Goal: Task Accomplishment & Management: Manage account settings

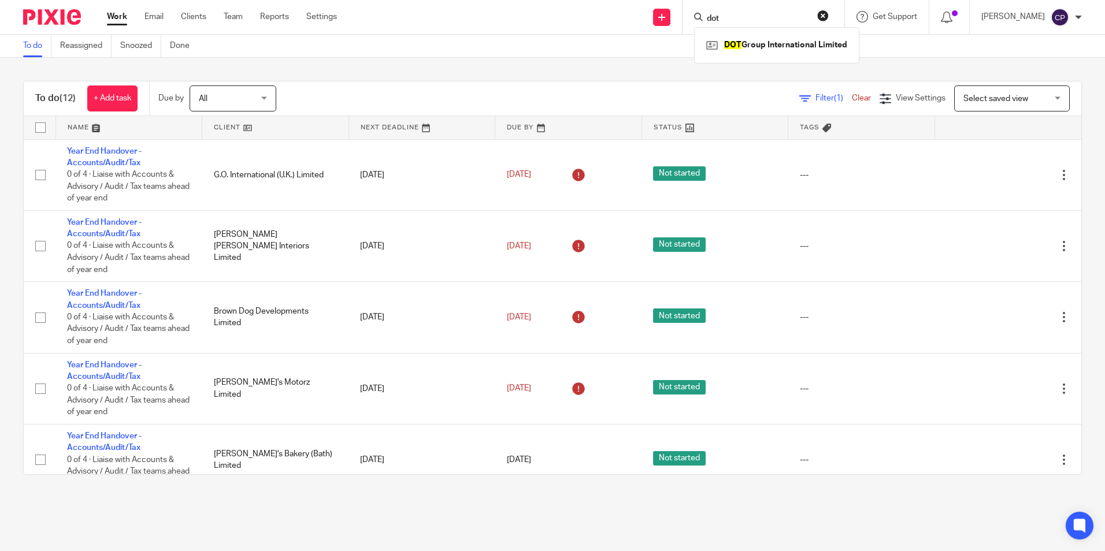
scroll to position [520, 0]
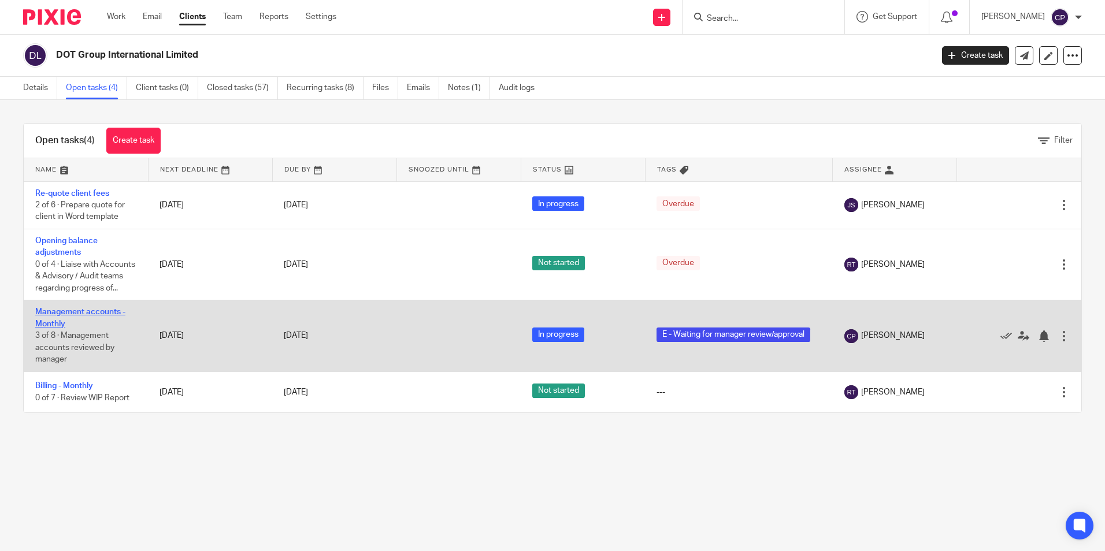
click at [48, 326] on link "Management accounts - Monthly" at bounding box center [80, 318] width 90 height 20
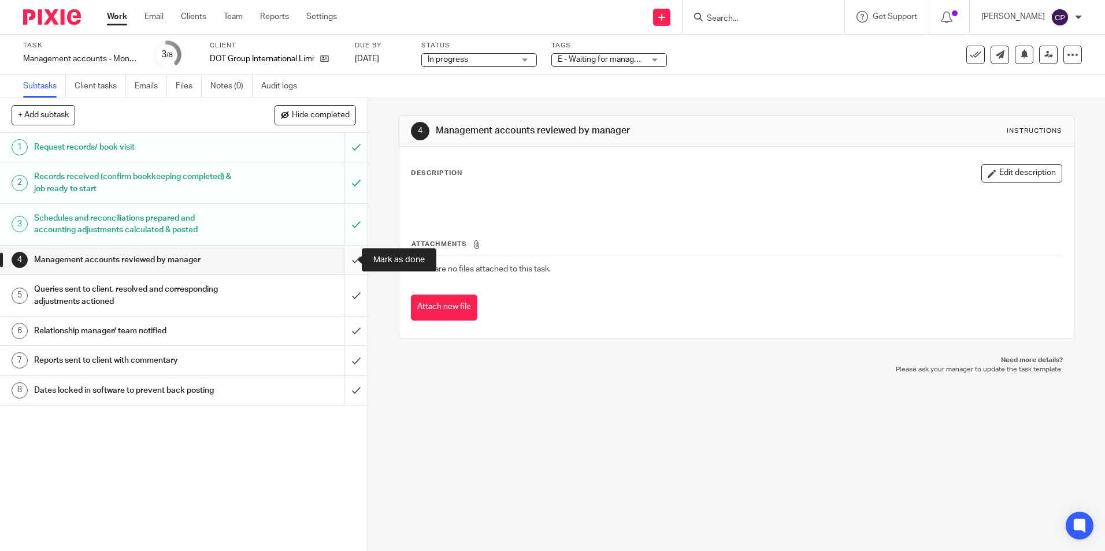
drag, startPoint x: 340, startPoint y: 259, endPoint x: 345, endPoint y: 263, distance: 6.5
click at [342, 261] on input "submit" at bounding box center [183, 260] width 367 height 29
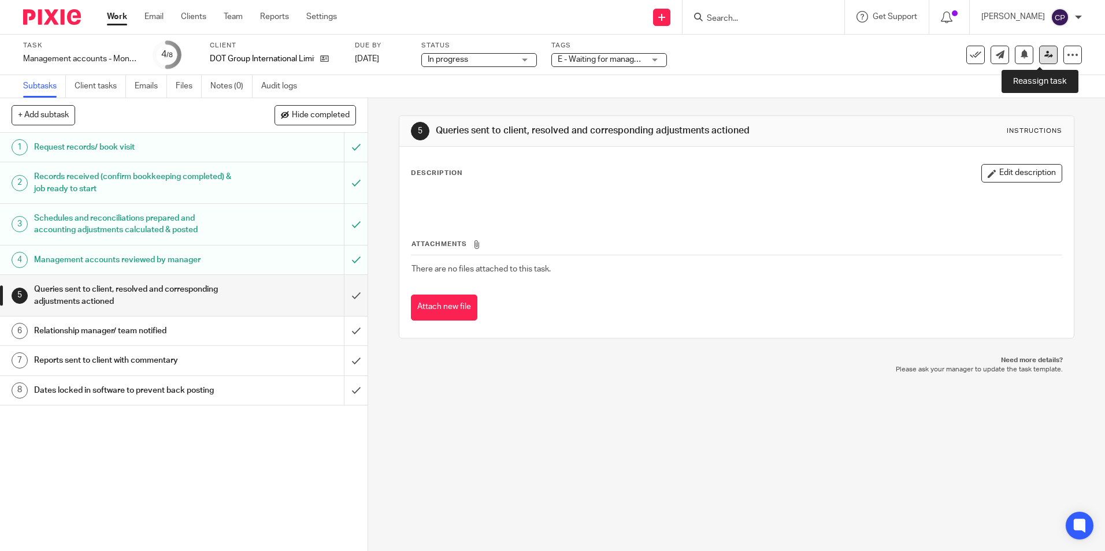
click at [1044, 54] on icon at bounding box center [1048, 54] width 9 height 9
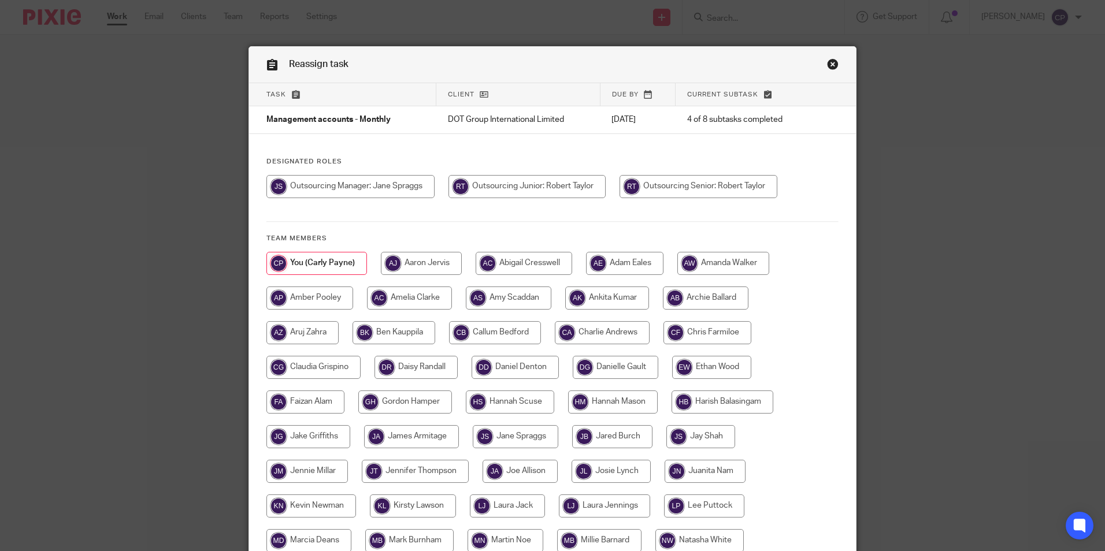
click at [735, 190] on input "radio" at bounding box center [698, 186] width 158 height 23
radio input "true"
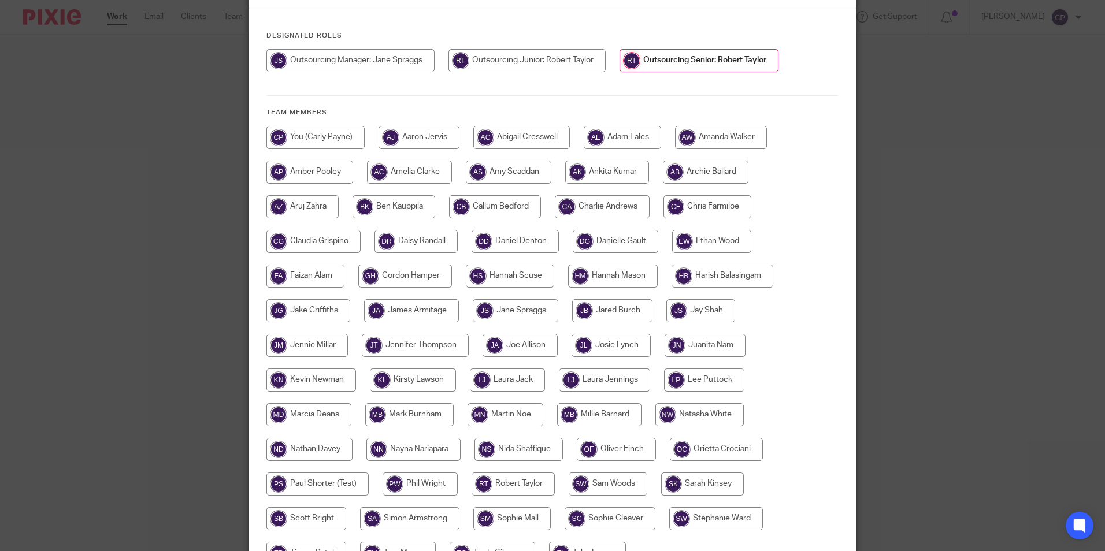
scroll to position [247, 0]
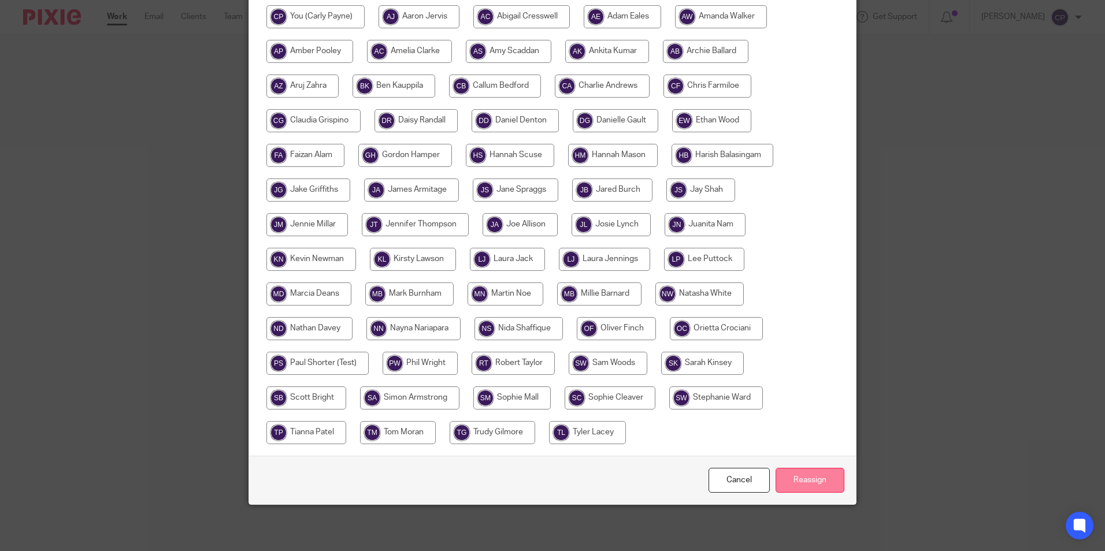
click at [806, 484] on input "Reassign" at bounding box center [809, 480] width 69 height 25
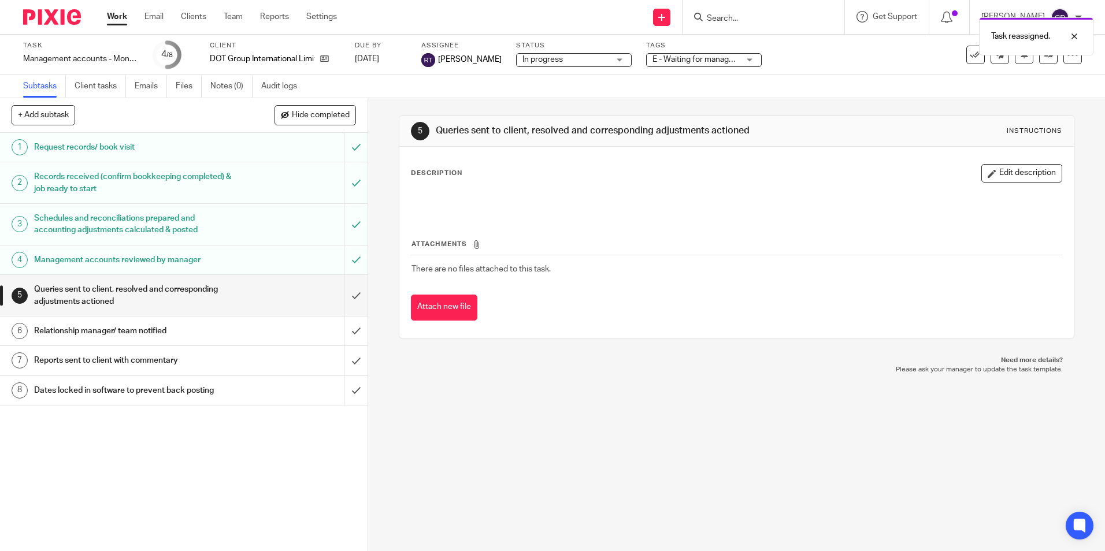
click at [703, 59] on span "E - Waiting for manager review/approval" at bounding box center [723, 59] width 142 height 8
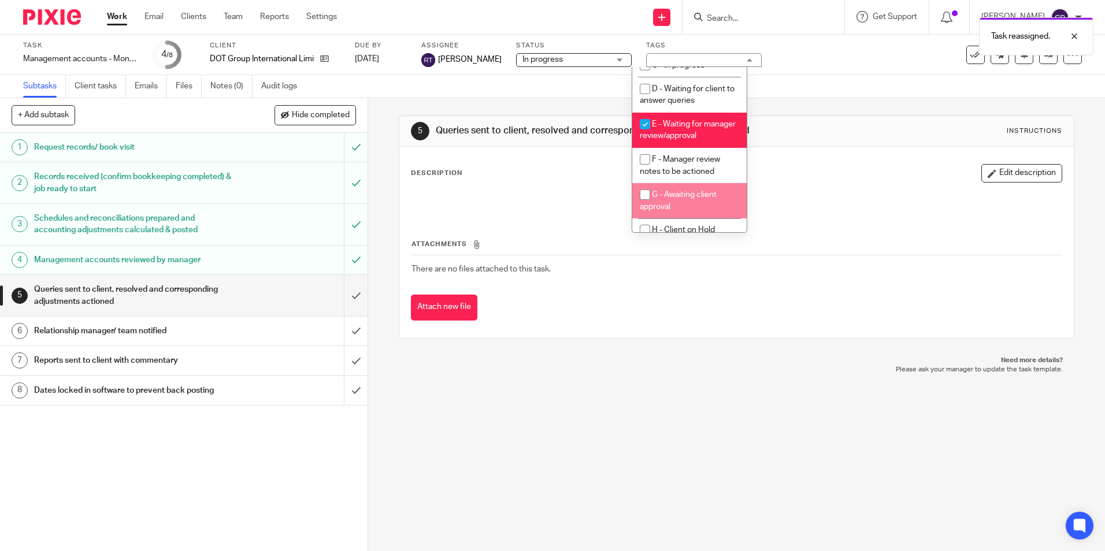
scroll to position [116, 0]
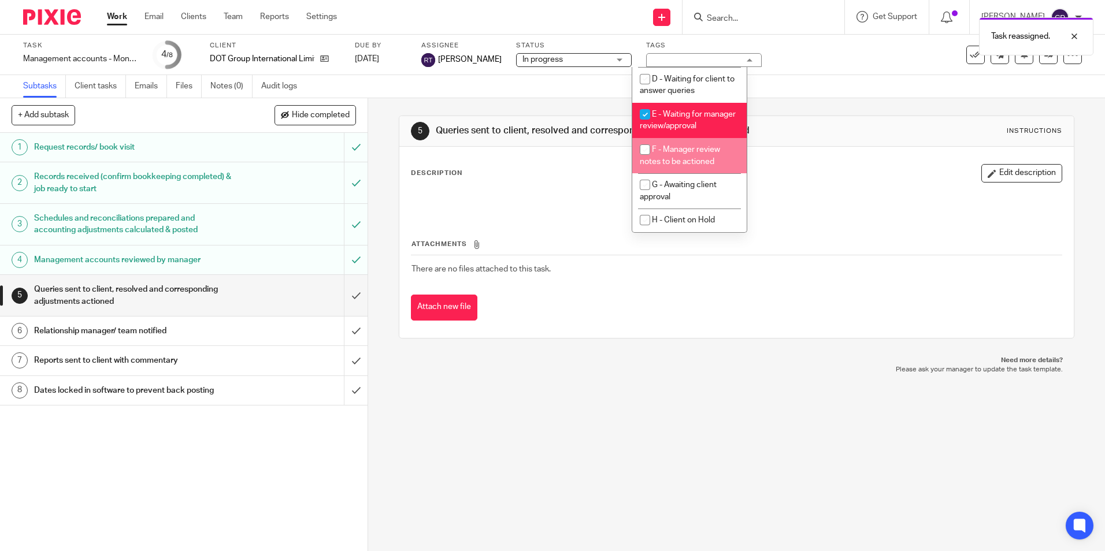
click at [645, 150] on input "checkbox" at bounding box center [645, 150] width 22 height 22
checkbox input "true"
click at [642, 106] on input "checkbox" at bounding box center [645, 114] width 22 height 22
checkbox input "false"
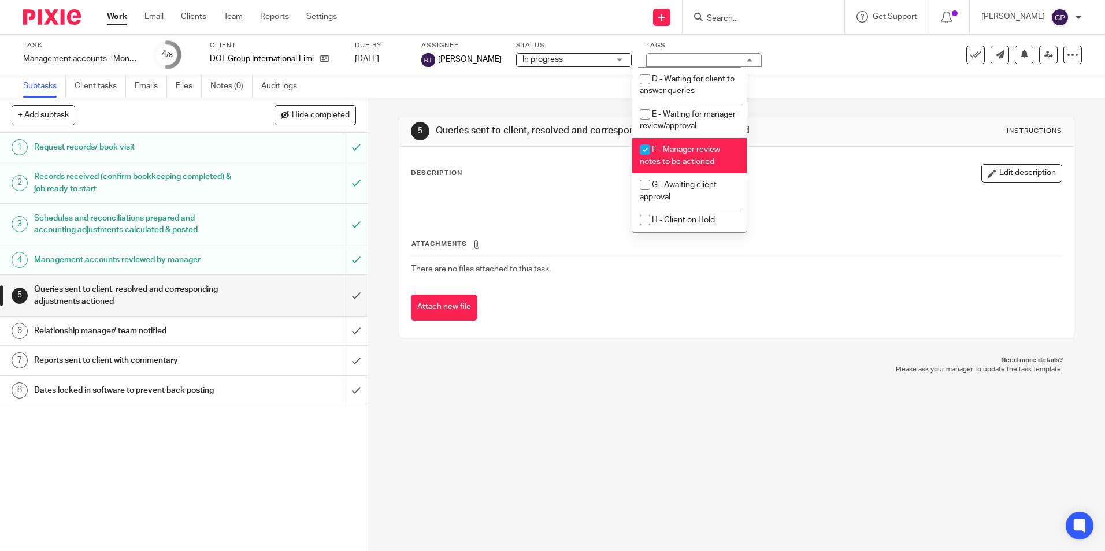
click at [815, 103] on div "5 Queries sent to client, resolved and corresponding adjustments actioned Instr…" at bounding box center [736, 227] width 675 height 258
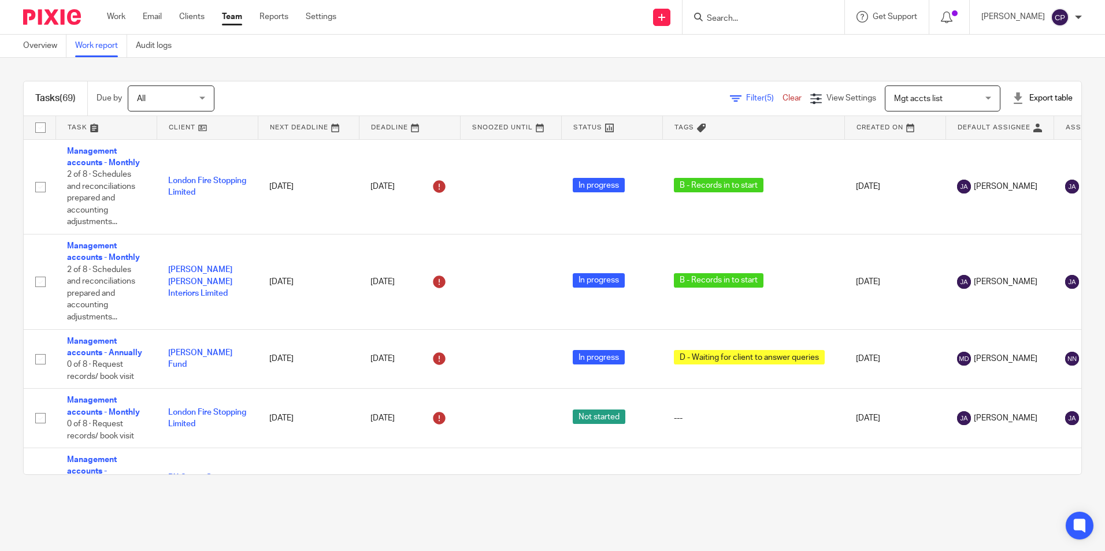
scroll to position [2311, 0]
